Goal: Information Seeking & Learning: Stay updated

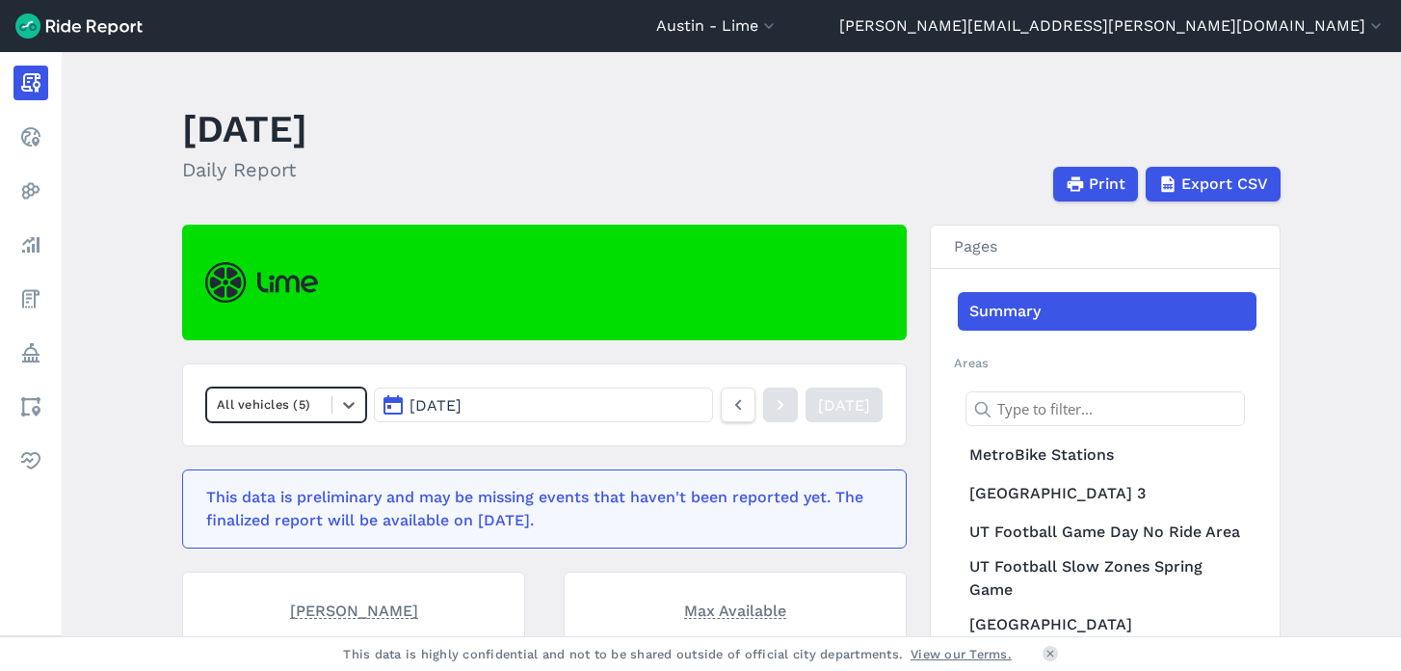
scroll to position [156, 0]
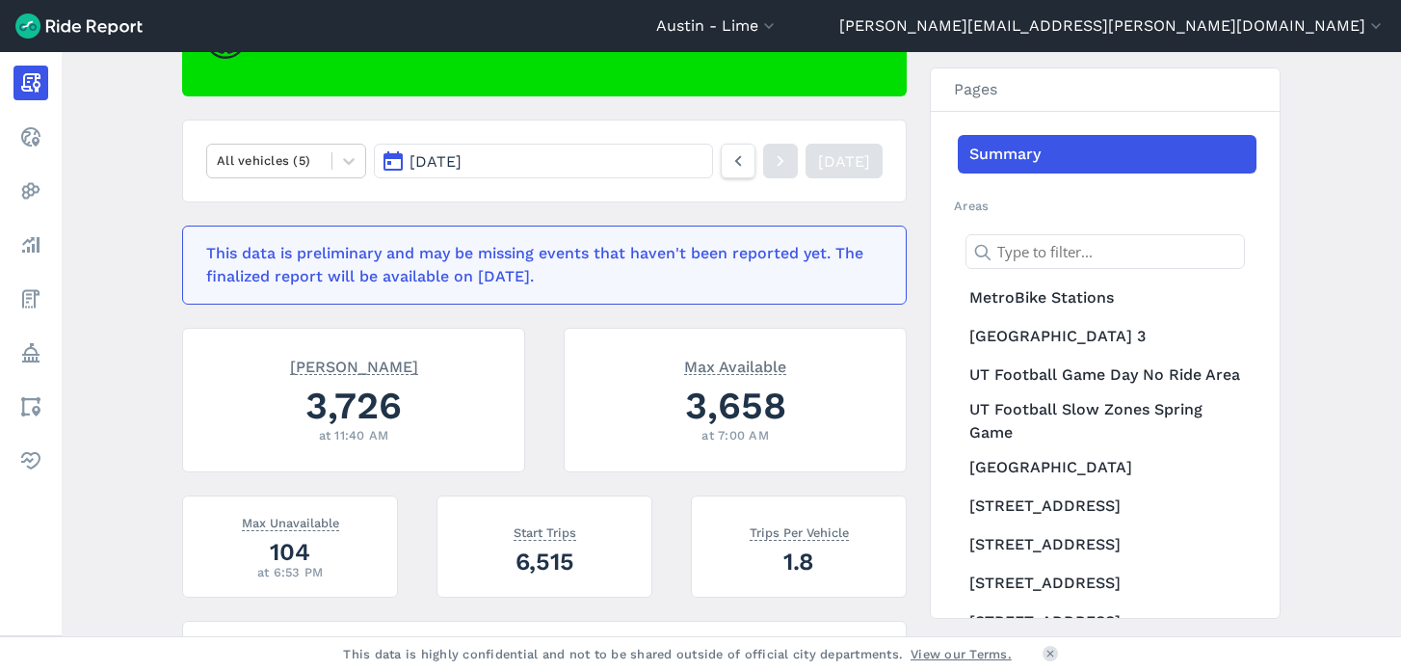
scroll to position [243, 0]
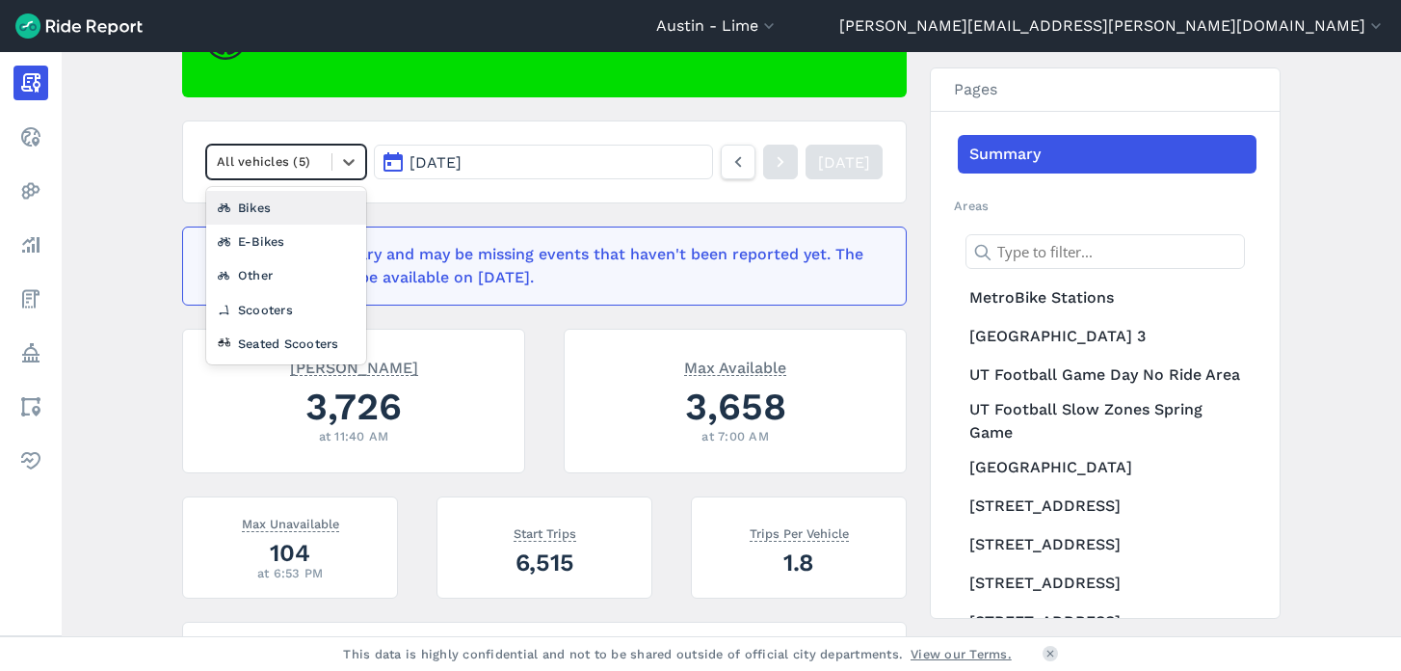
click at [252, 156] on div at bounding box center [269, 161] width 105 height 22
